Goal: Task Accomplishment & Management: Manage account settings

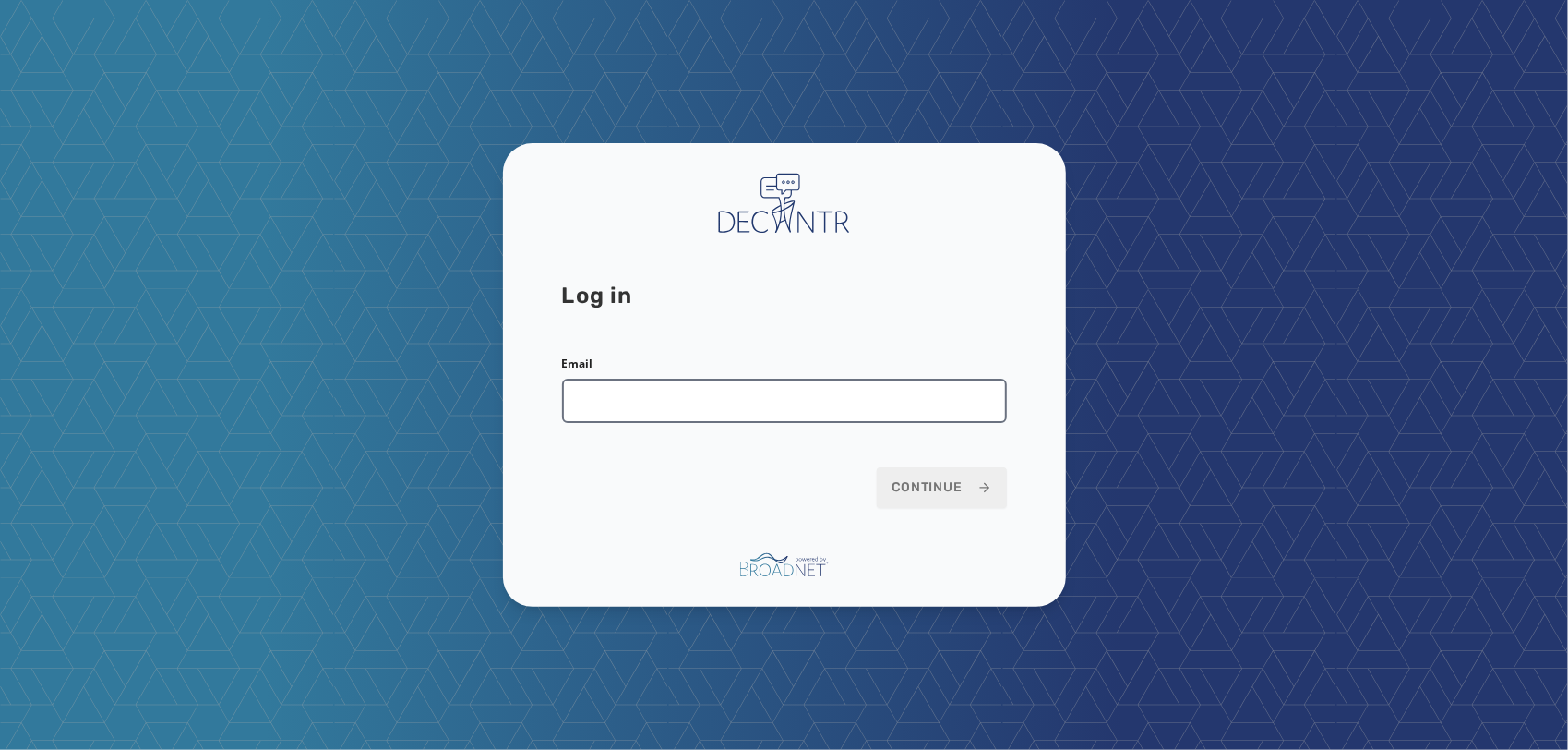
click at [810, 404] on input "Email" at bounding box center [784, 401] width 445 height 45
type input "**********"
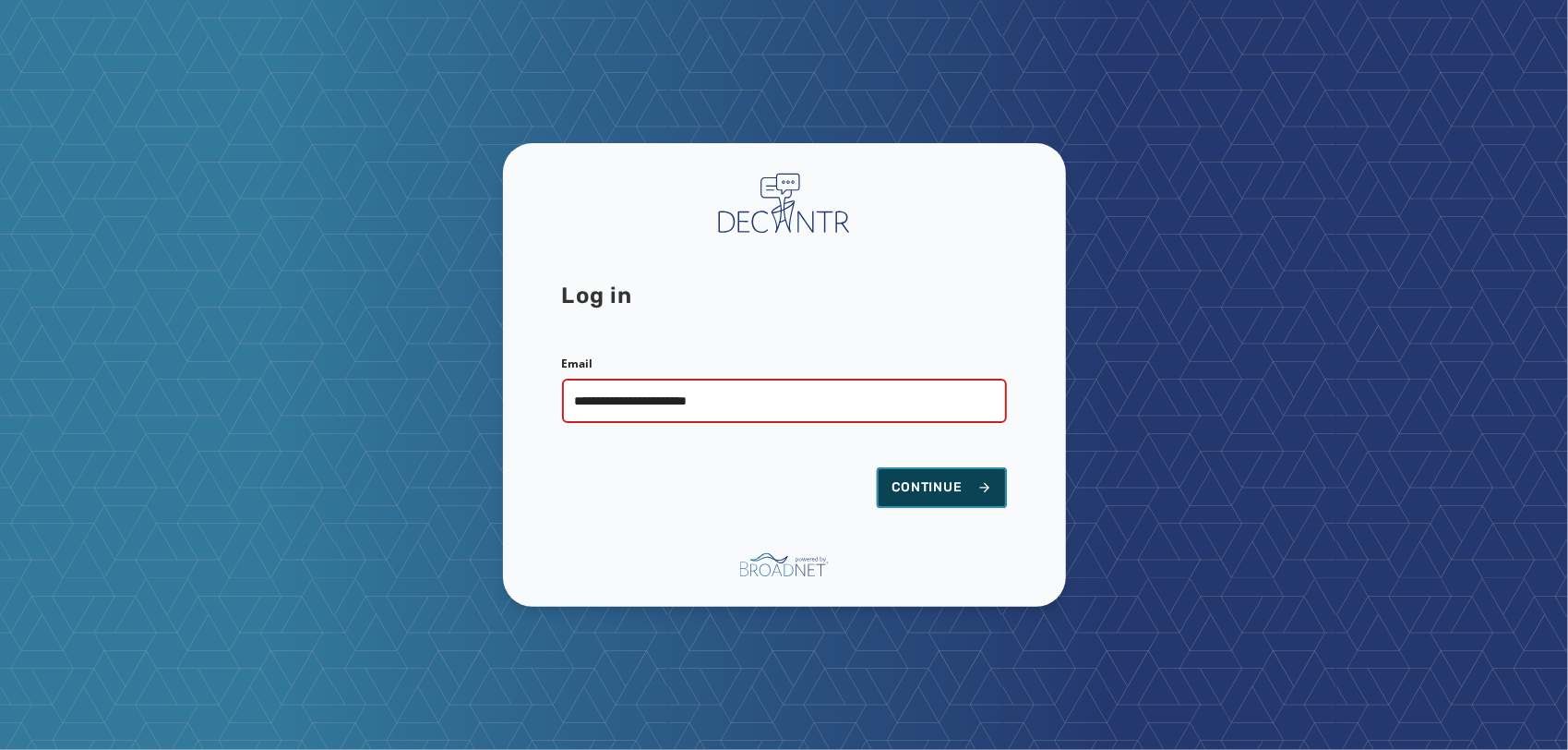
click at [953, 475] on button "Continue" at bounding box center [942, 488] width 130 height 41
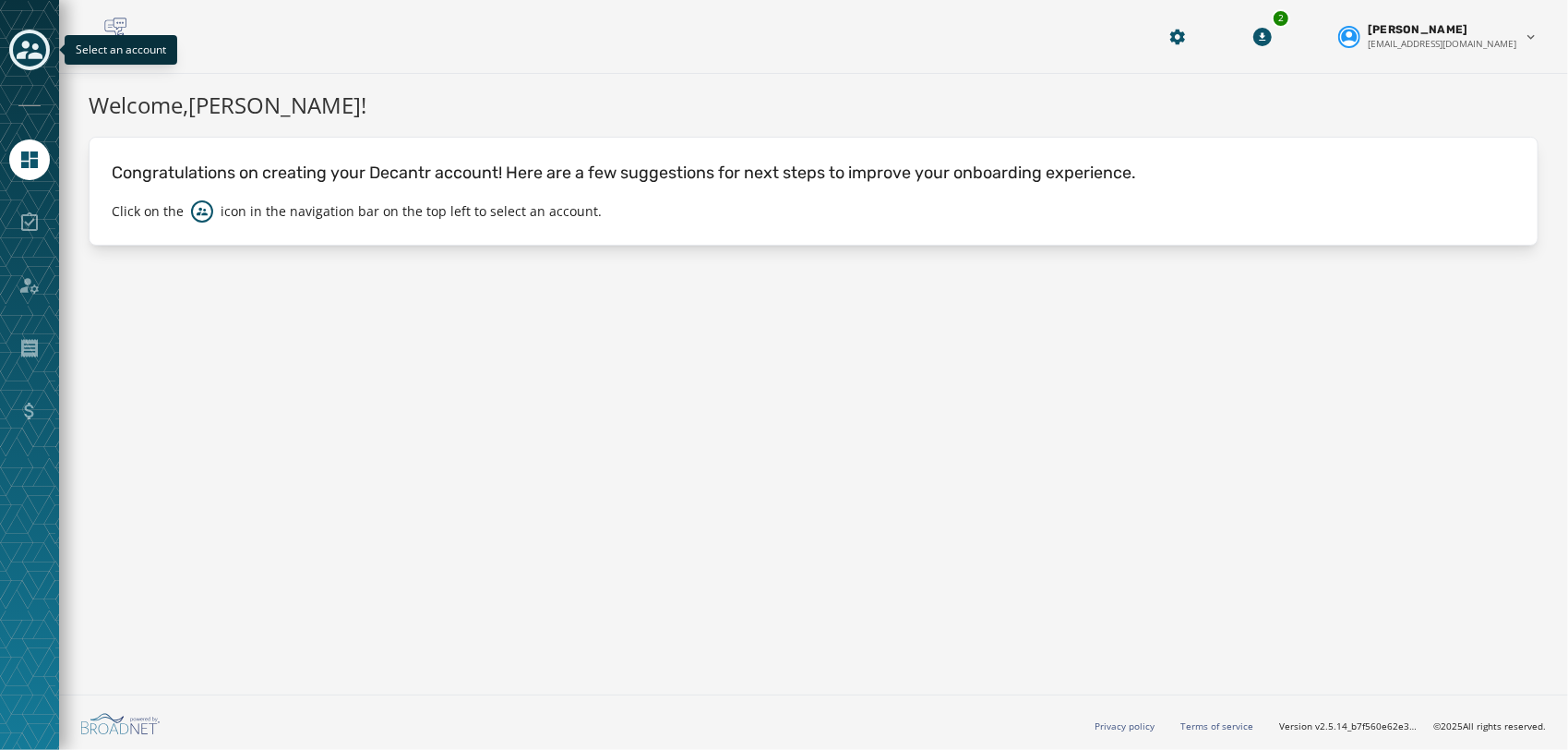
click at [22, 51] on icon "Toggle account select drawer" at bounding box center [29, 50] width 26 height 26
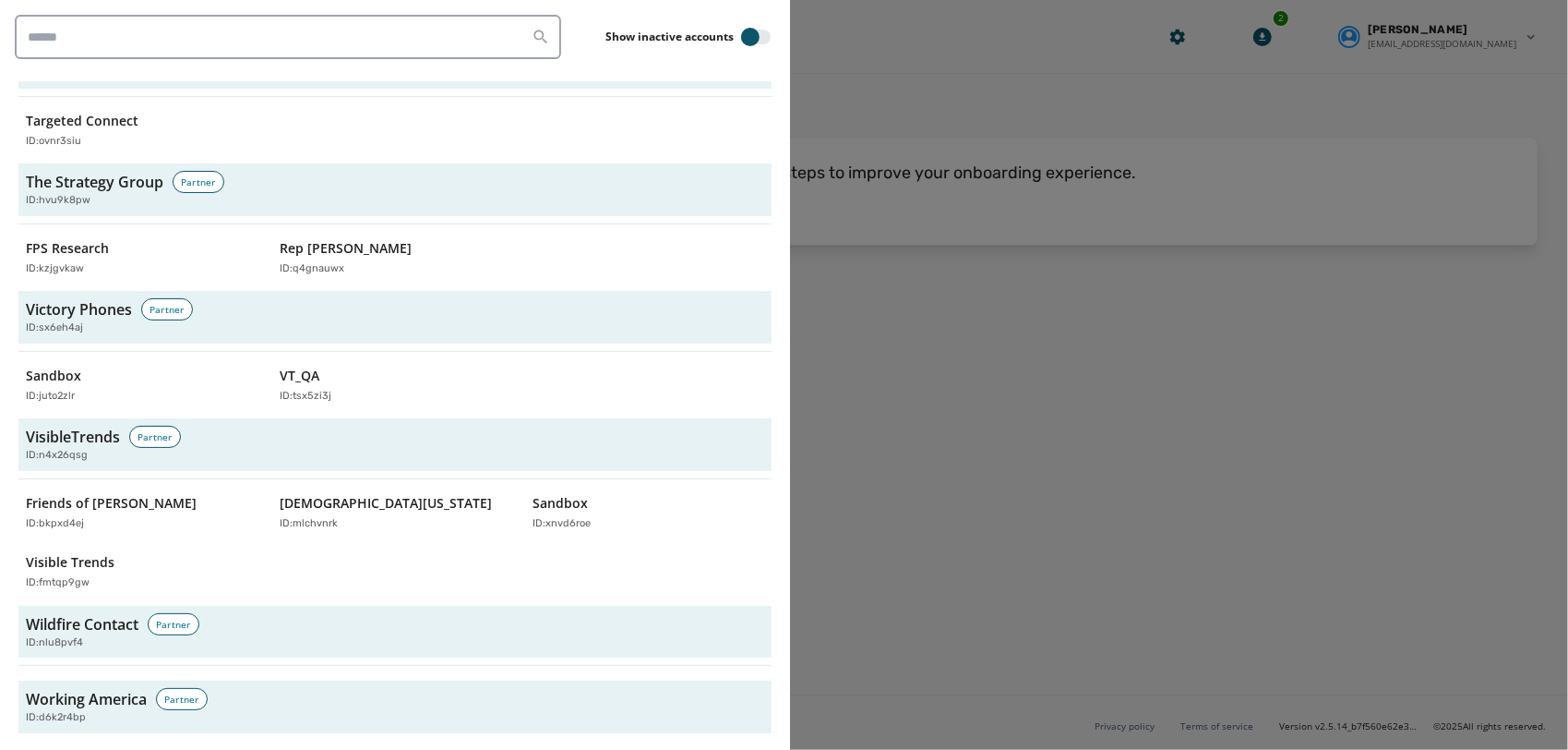
scroll to position [6284, 0]
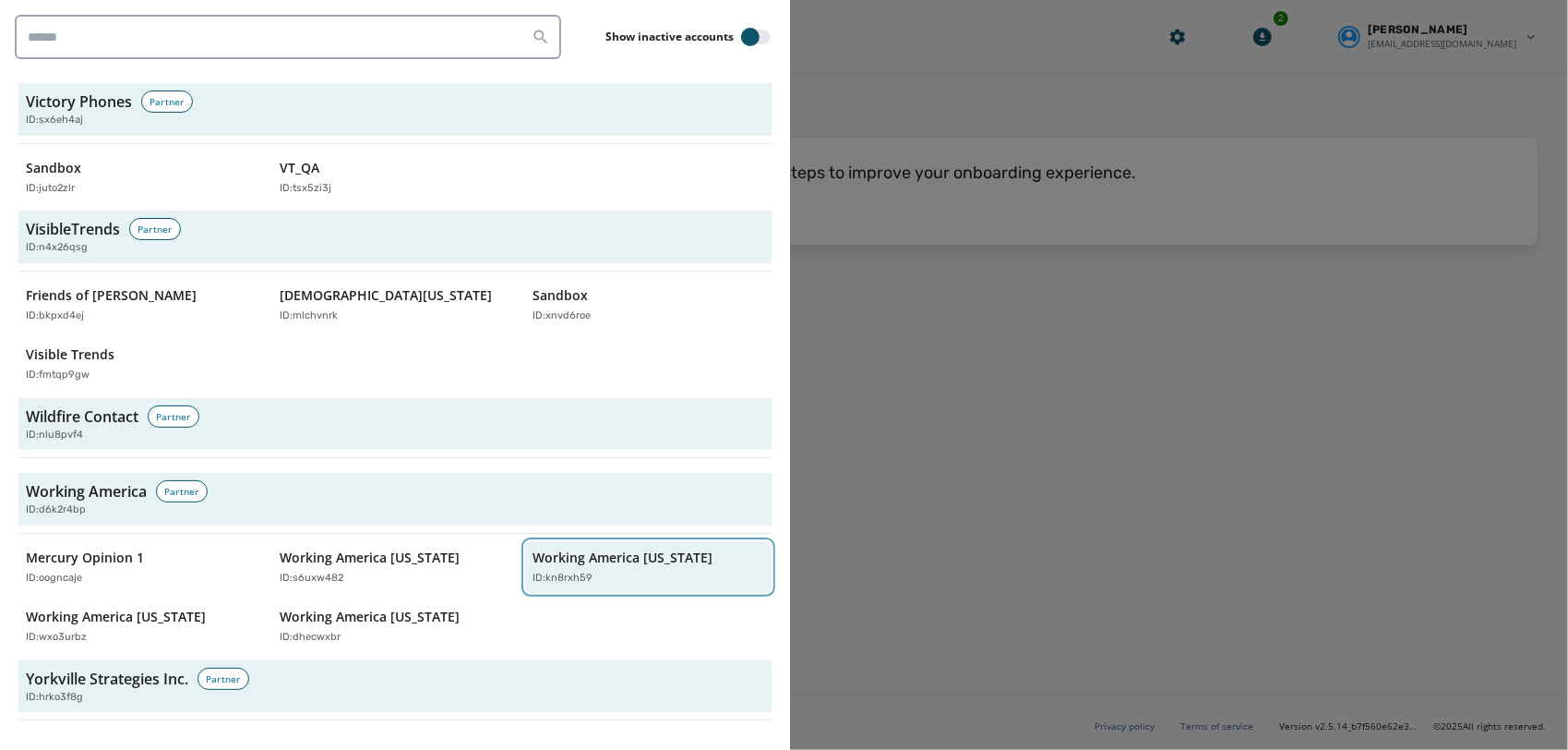
click at [550, 549] on div "Working America Ohio ID: kn8rxh59" at bounding box center [639, 567] width 214 height 38
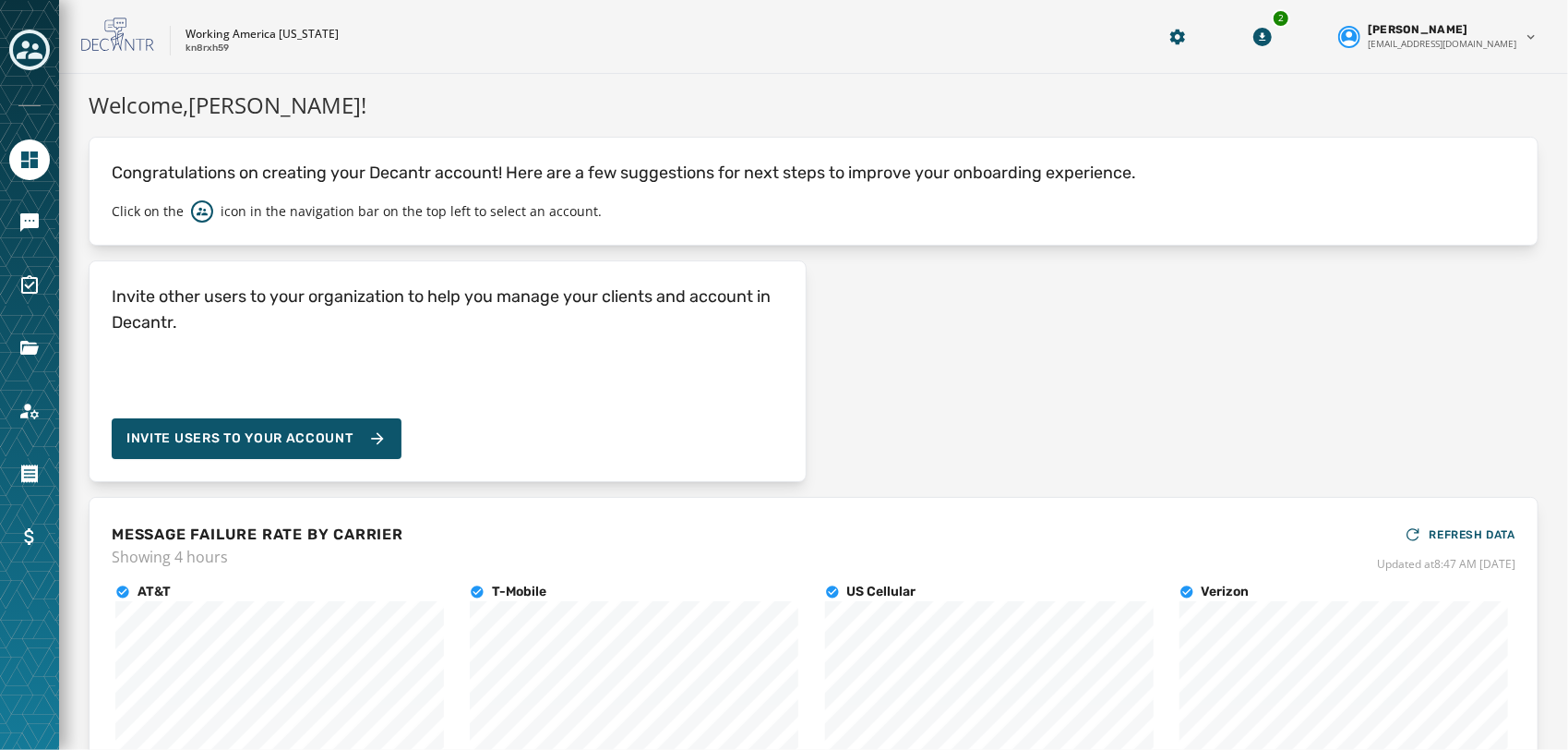
click at [206, 48] on p "kn8rxh59" at bounding box center [207, 49] width 44 height 14
copy p "kn8rxh59"
click at [719, 300] on h4 "Invite other users to your organization to help you manage your clients and acc…" at bounding box center [448, 309] width 672 height 51
